Goal: Obtain resource: Obtain resource

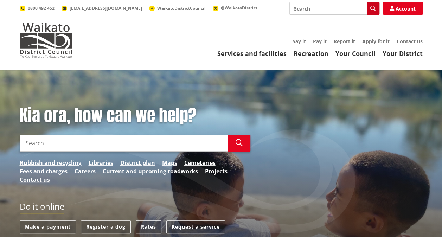
click at [371, 7] on icon "button" at bounding box center [373, 9] width 6 height 6
click at [350, 8] on input "Search" at bounding box center [334, 8] width 90 height 13
type input "LIM"
click at [375, 9] on icon "button" at bounding box center [373, 9] width 6 height 6
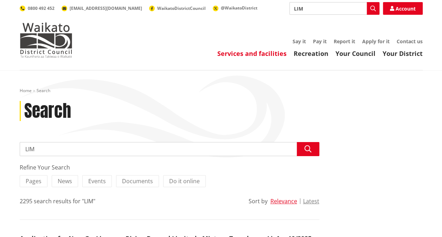
click at [272, 51] on link "Services and facilities" at bounding box center [251, 53] width 69 height 8
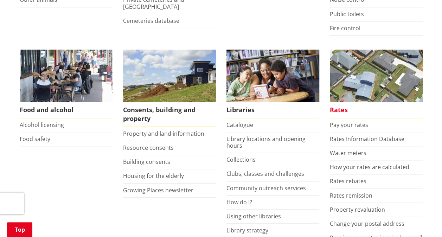
scroll to position [246, 0]
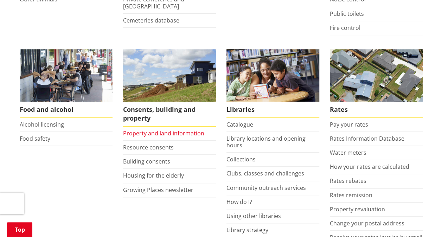
click at [186, 133] on link "Property and land information" at bounding box center [163, 133] width 81 height 8
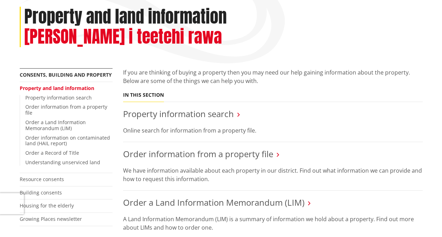
scroll to position [106, 0]
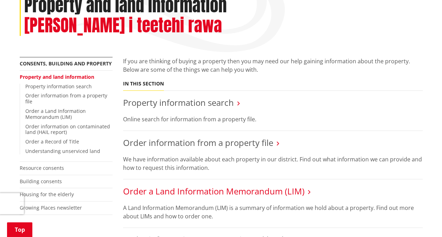
click at [142, 185] on link "Order a Land Information Memorandum (LIM)" at bounding box center [213, 191] width 181 height 12
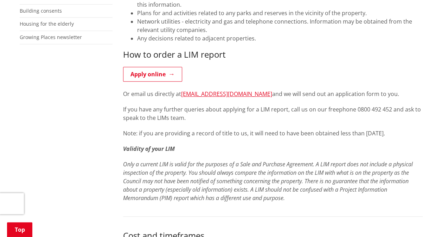
scroll to position [281, 0]
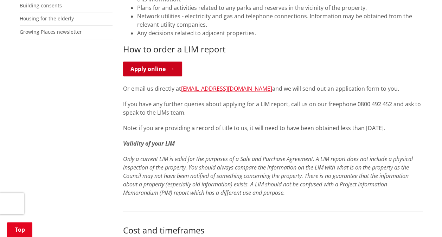
drag, startPoint x: 161, startPoint y: 68, endPoint x: 166, endPoint y: 67, distance: 4.4
click at [161, 68] on link "Apply online" at bounding box center [152, 69] width 59 height 15
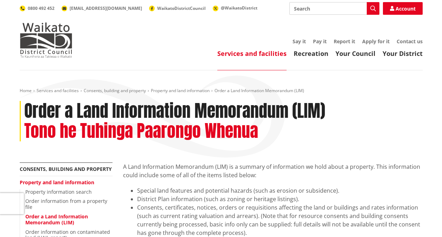
scroll to position [281, 0]
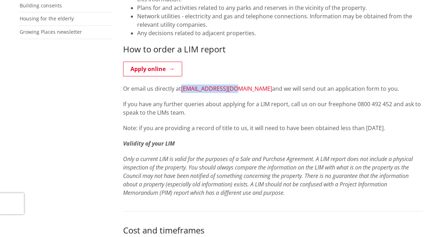
drag, startPoint x: 234, startPoint y: 88, endPoint x: 181, endPoint y: 91, distance: 52.1
click at [181, 91] on p "Or email us directly at [EMAIL_ADDRESS][DOMAIN_NAME] and we will send out an ap…" at bounding box center [273, 88] width 300 height 8
copy link "[EMAIL_ADDRESS][DOMAIN_NAME]"
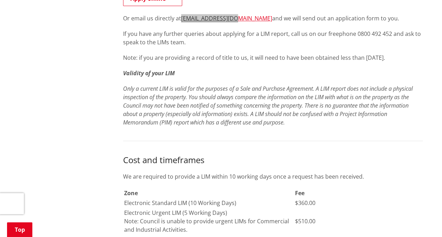
scroll to position [246, 0]
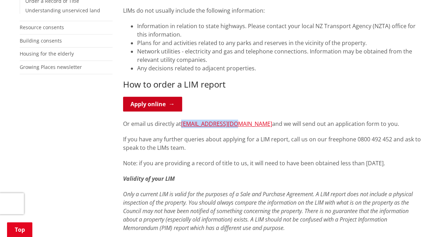
drag, startPoint x: 158, startPoint y: 104, endPoint x: 162, endPoint y: 101, distance: 5.2
click at [158, 104] on link "Apply online" at bounding box center [152, 104] width 59 height 15
